Goal: Information Seeking & Learning: Learn about a topic

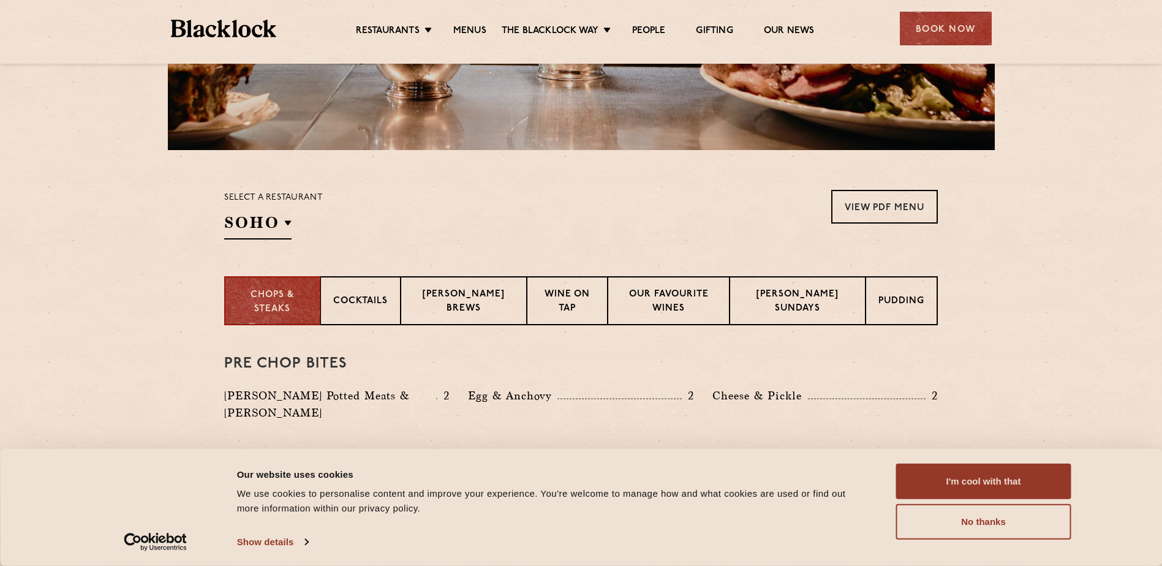
scroll to position [327, 0]
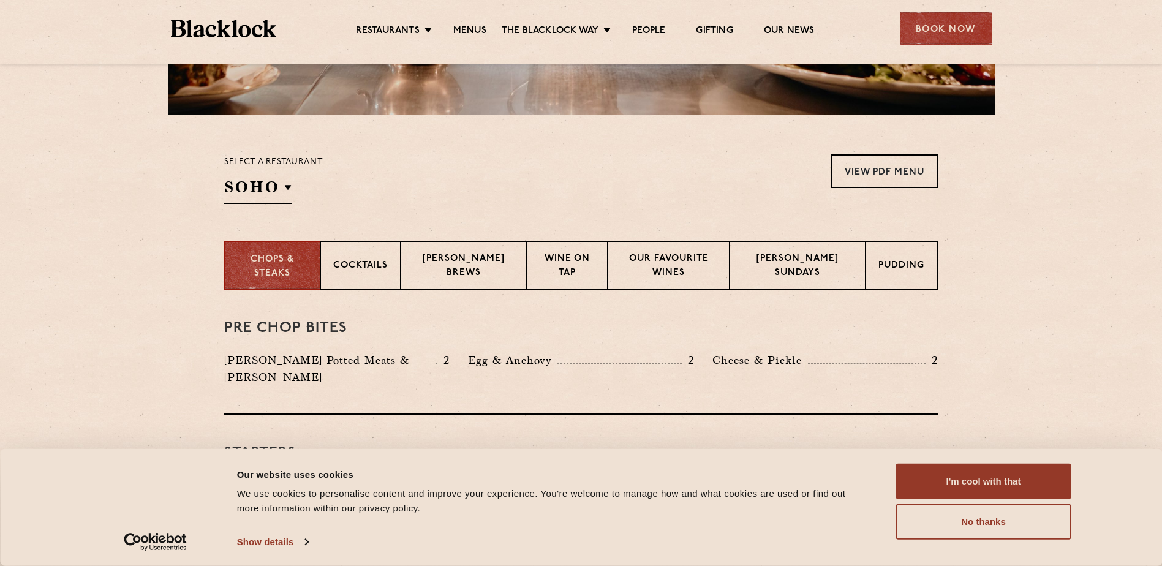
click at [1030, 287] on section "Chops & Steaks Cocktails [PERSON_NAME] Brews Wine on Tap Our favourite wines [P…" at bounding box center [581, 265] width 1162 height 49
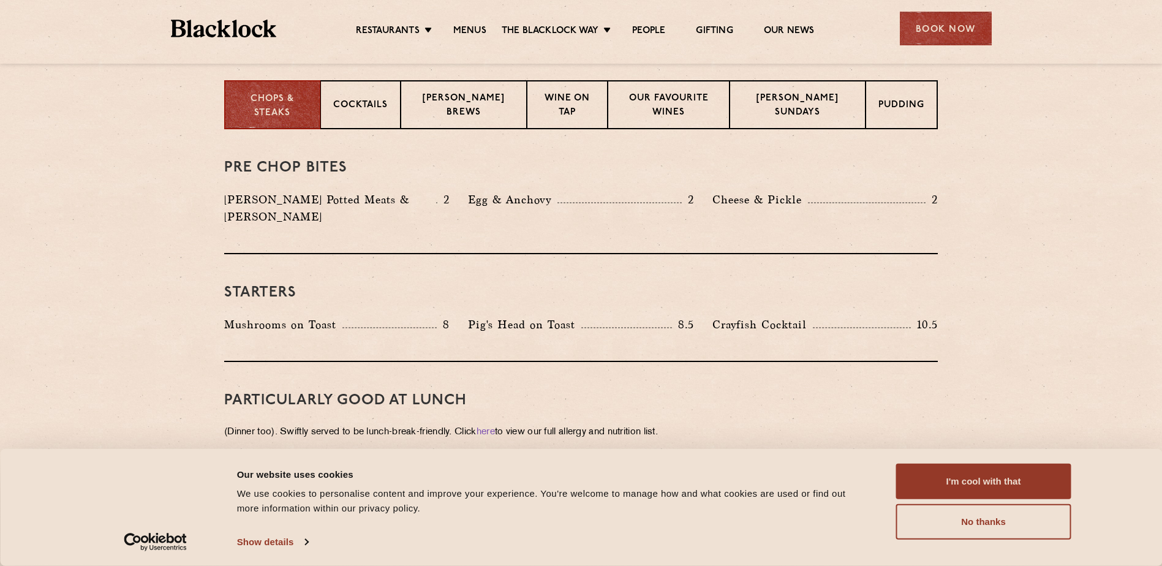
scroll to position [490, 0]
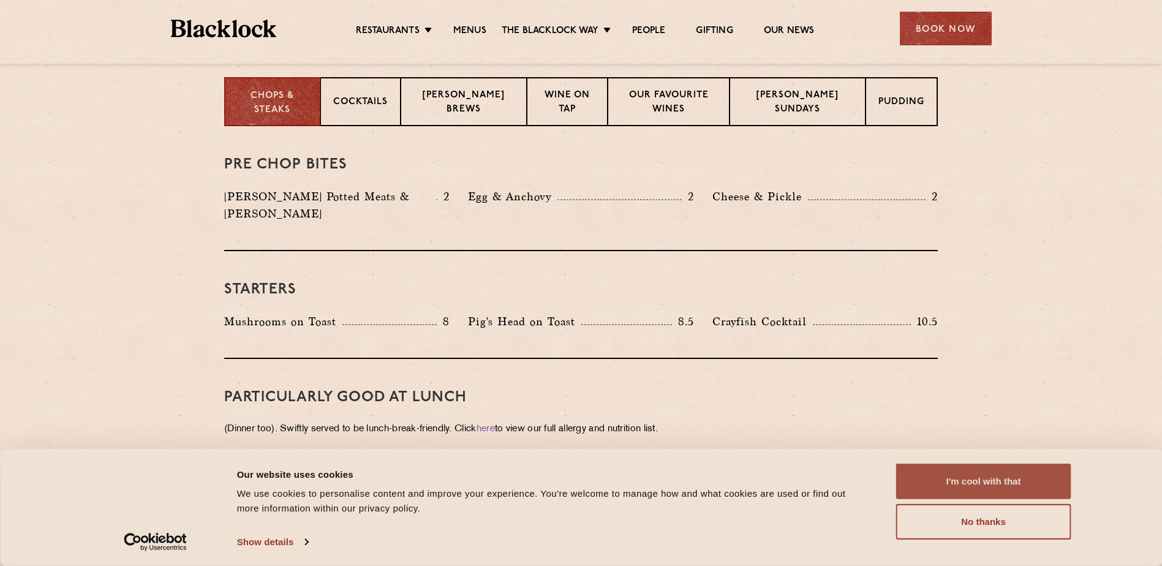
click at [995, 474] on button "I'm cool with that" at bounding box center [983, 482] width 175 height 36
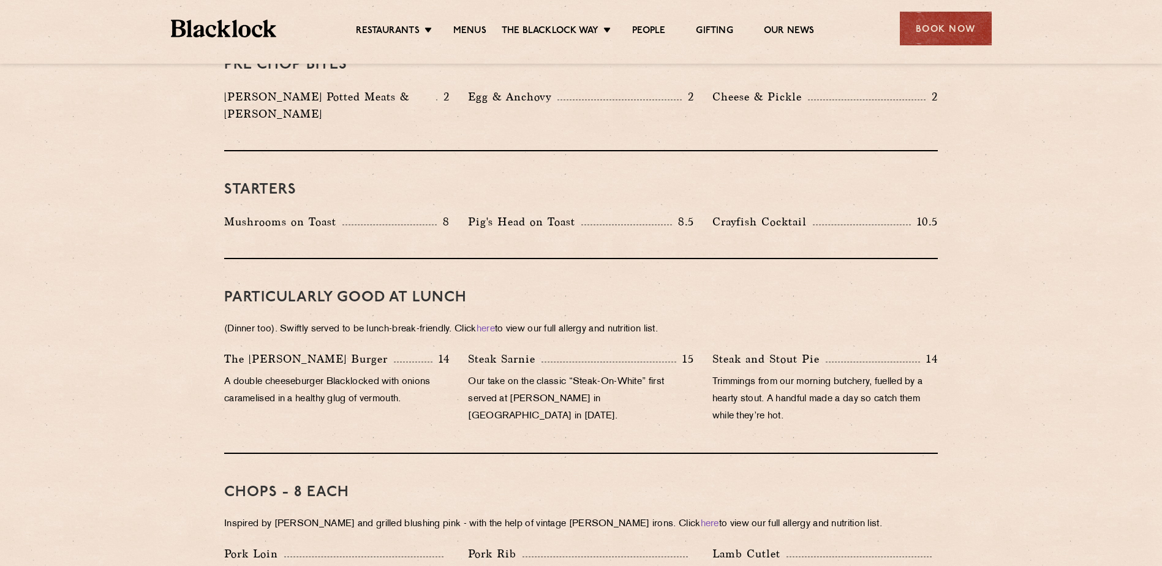
scroll to position [654, 0]
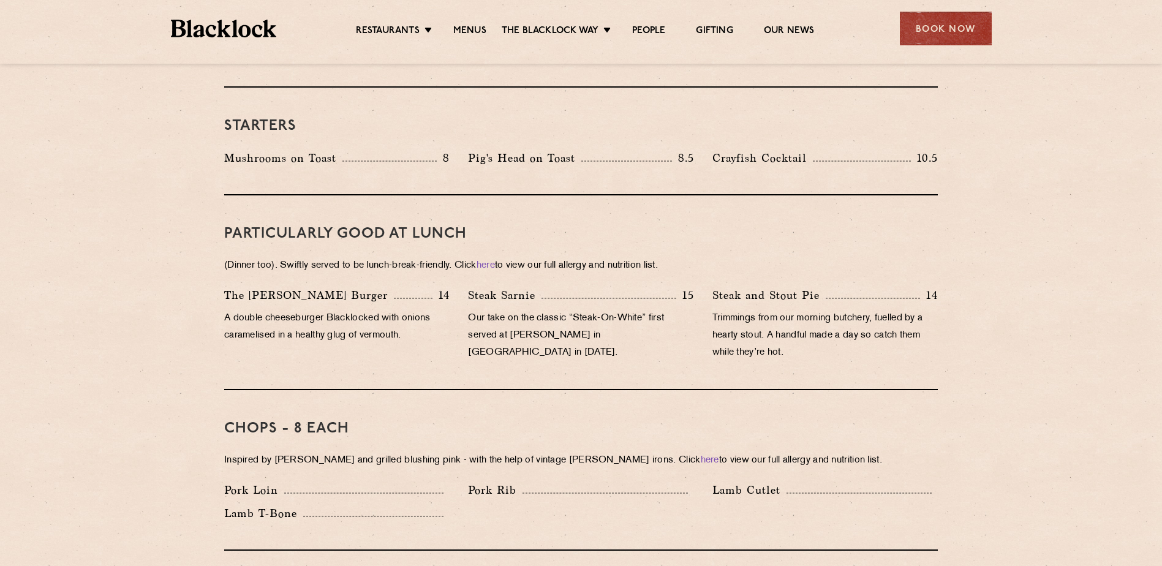
click at [357, 260] on div "PARTICULARLY GOOD AT LUNCH (Dinner too). Swiftly served to be lunch-break-frien…" at bounding box center [581, 292] width 714 height 195
click at [489, 349] on div "Steak Sarnie 15 Our take on the classic “Steak-On-White” first served at Louis’…" at bounding box center [581, 327] width 244 height 81
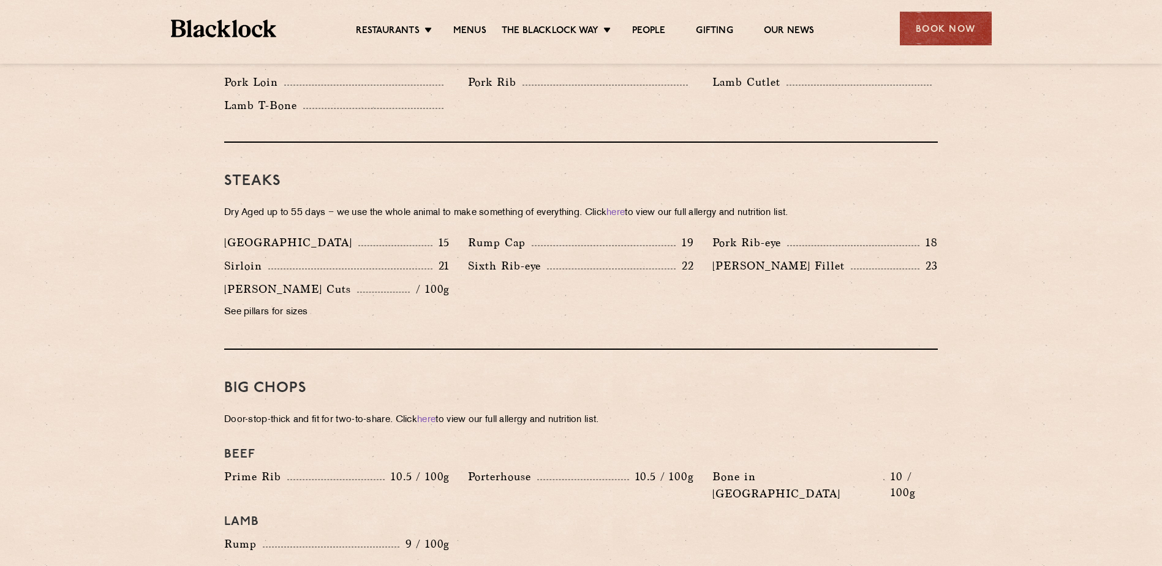
scroll to position [817, 0]
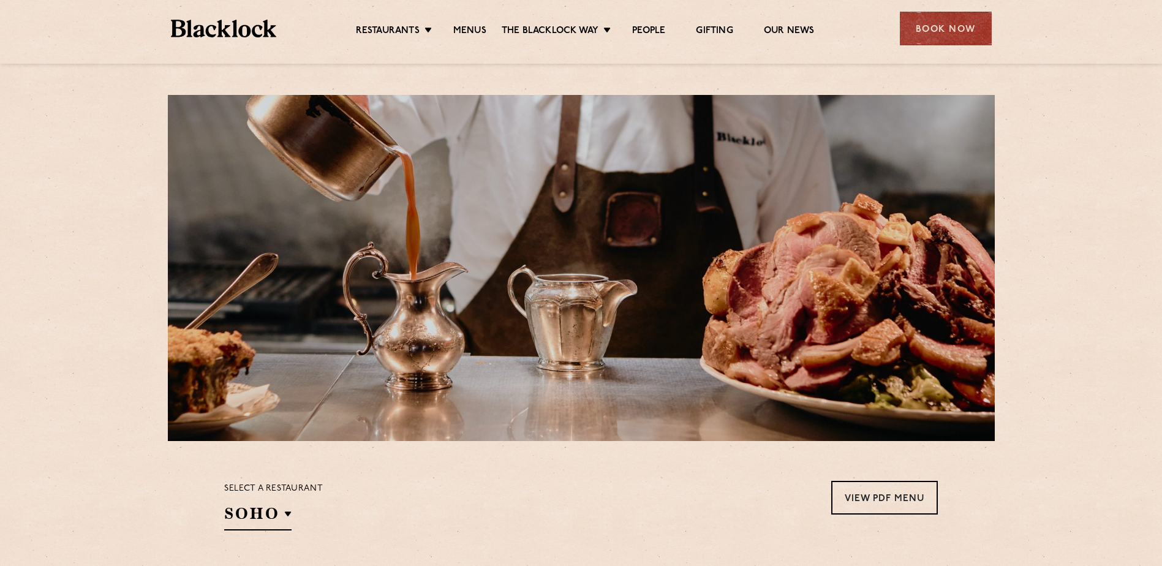
scroll to position [164, 0]
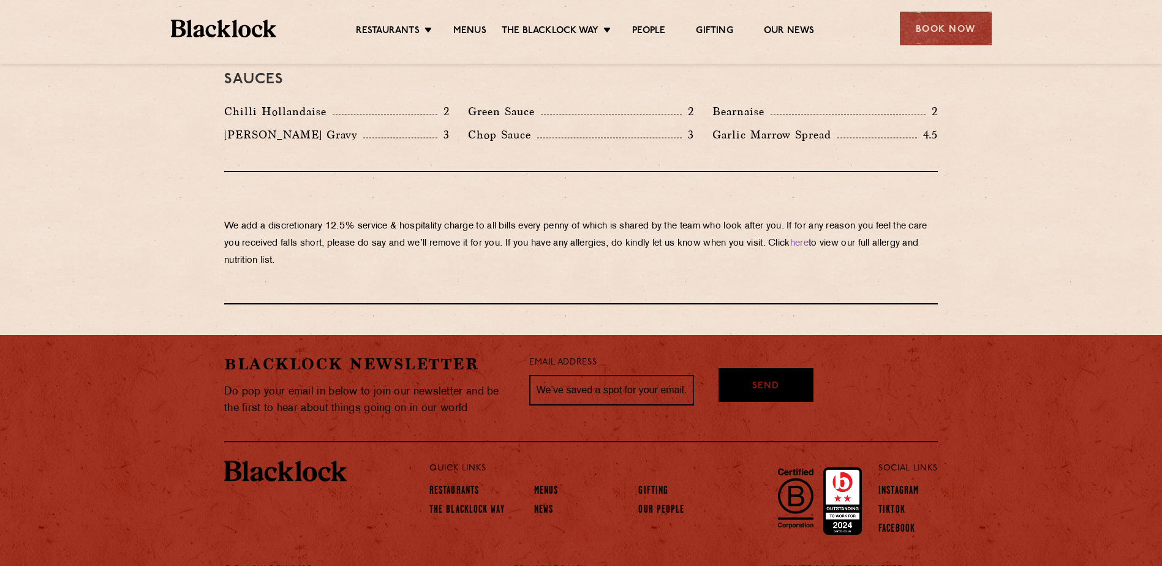
scroll to position [2076, 0]
